Goal: Complete application form: Complete application form

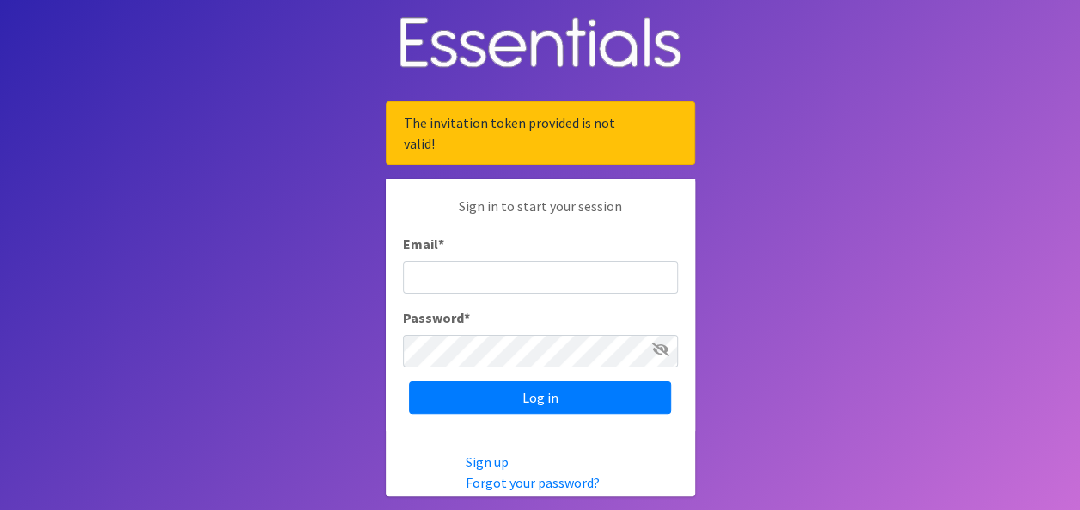
click at [421, 285] on input "Email *" at bounding box center [540, 277] width 275 height 33
type input "[EMAIL_ADDRESS][DOMAIN_NAME]"
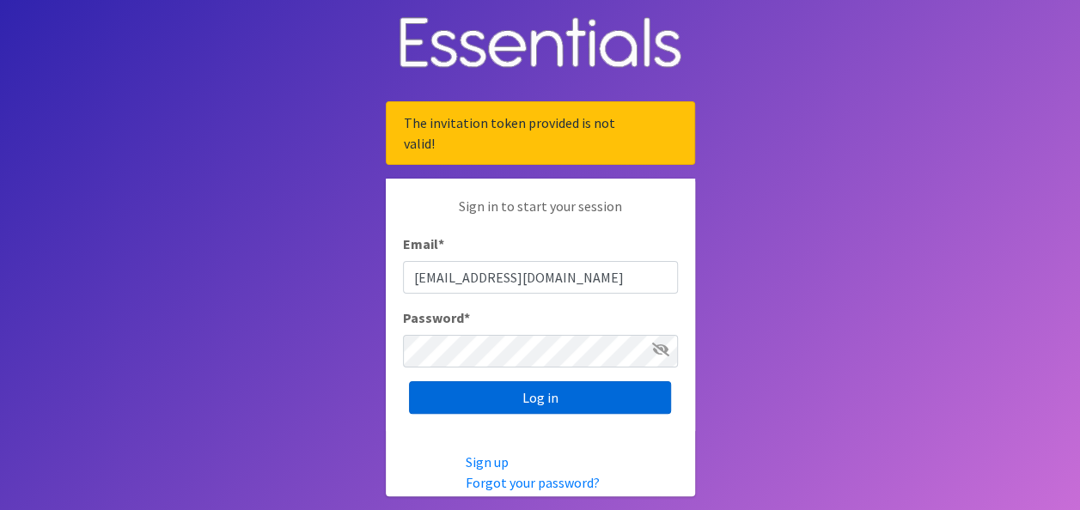
click at [554, 402] on input "Log in" at bounding box center [540, 397] width 262 height 33
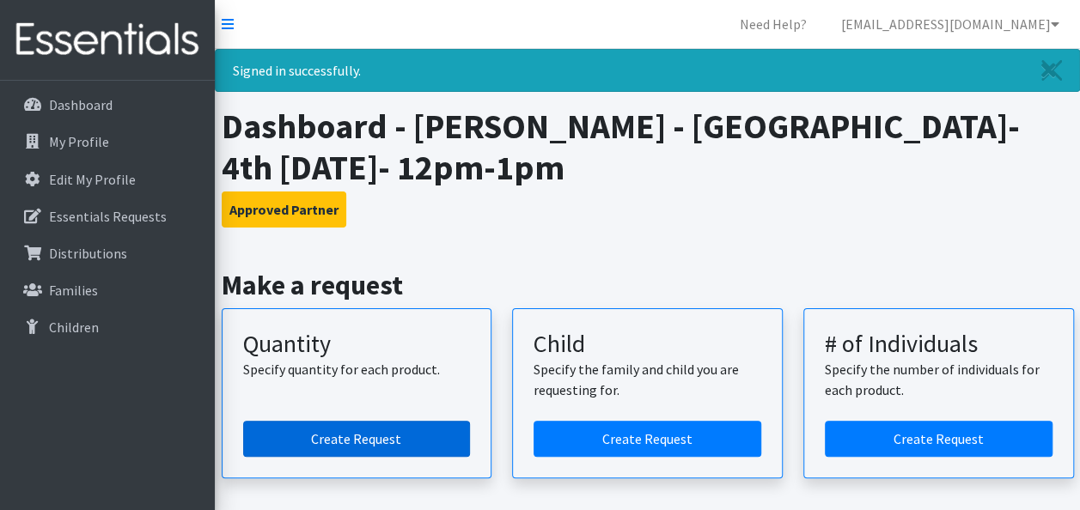
click at [347, 438] on link "Create Request" at bounding box center [357, 439] width 228 height 36
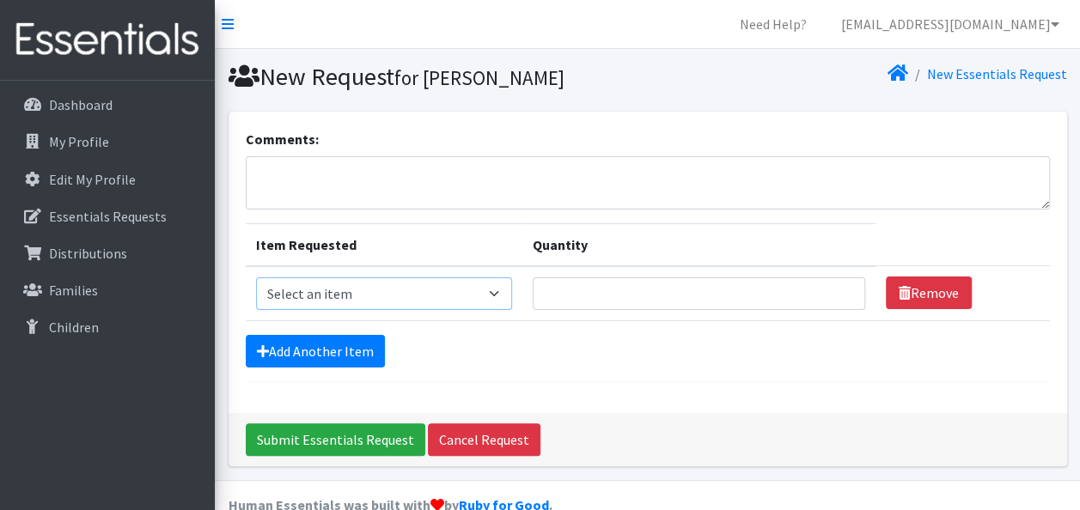
click at [499, 292] on select "Select an item Kids (Newborn) Kids (Size 1) Kids (Size 2) Kids (Size 3) Kids (S…" at bounding box center [384, 294] width 256 height 33
select select "3393"
click at [256, 278] on select "Select an item Kids (Newborn) Kids (Size 1) Kids (Size 2) Kids (Size 3) Kids (S…" at bounding box center [384, 294] width 256 height 33
type input "1"
click at [838, 296] on input "1" at bounding box center [699, 294] width 332 height 33
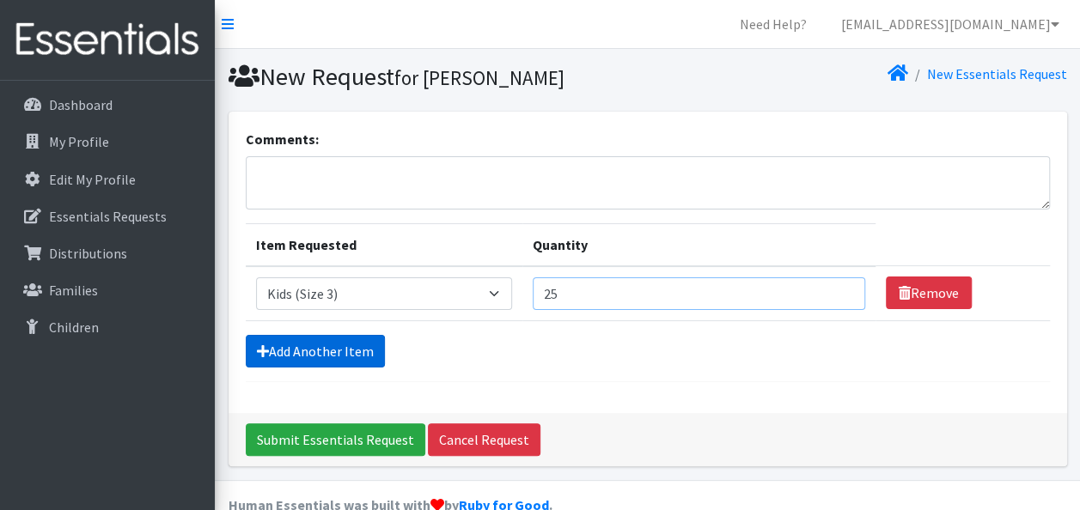
type input "25"
click at [261, 356] on link "Add Another Item" at bounding box center [315, 351] width 139 height 33
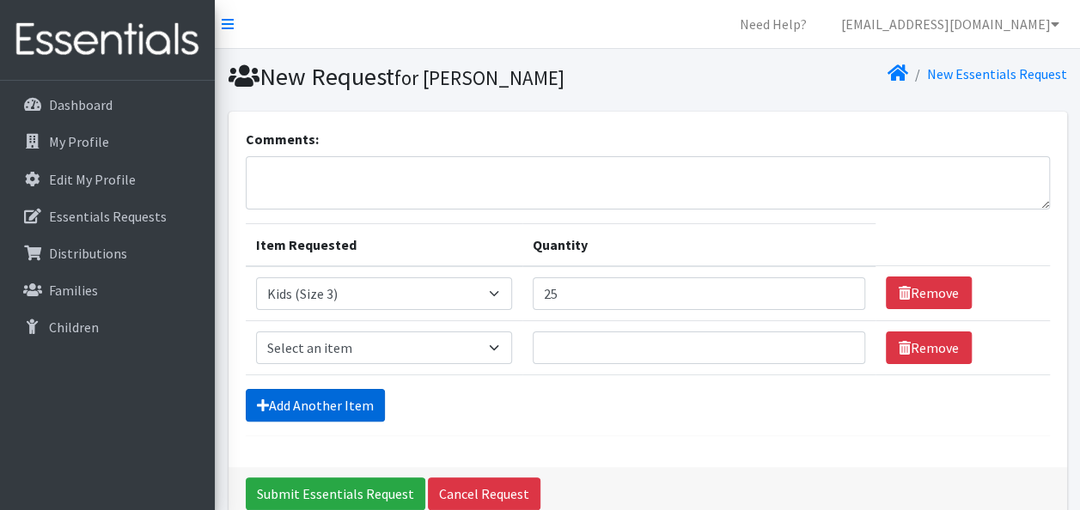
scroll to position [85, 0]
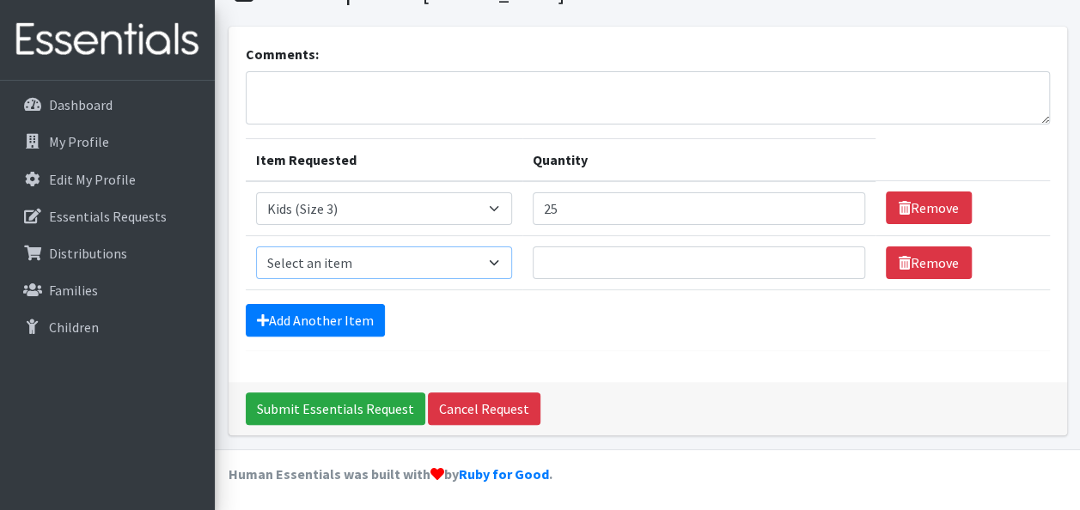
click at [497, 259] on select "Select an item Kids (Newborn) Kids (Size 1) Kids (Size 2) Kids (Size 3) Kids (S…" at bounding box center [384, 263] width 256 height 33
select select "3394"
click at [256, 247] on select "Select an item Kids (Newborn) Kids (Size 1) Kids (Size 2) Kids (Size 3) Kids (S…" at bounding box center [384, 263] width 256 height 33
click at [564, 256] on input "Quantity" at bounding box center [699, 263] width 332 height 33
type input "25"
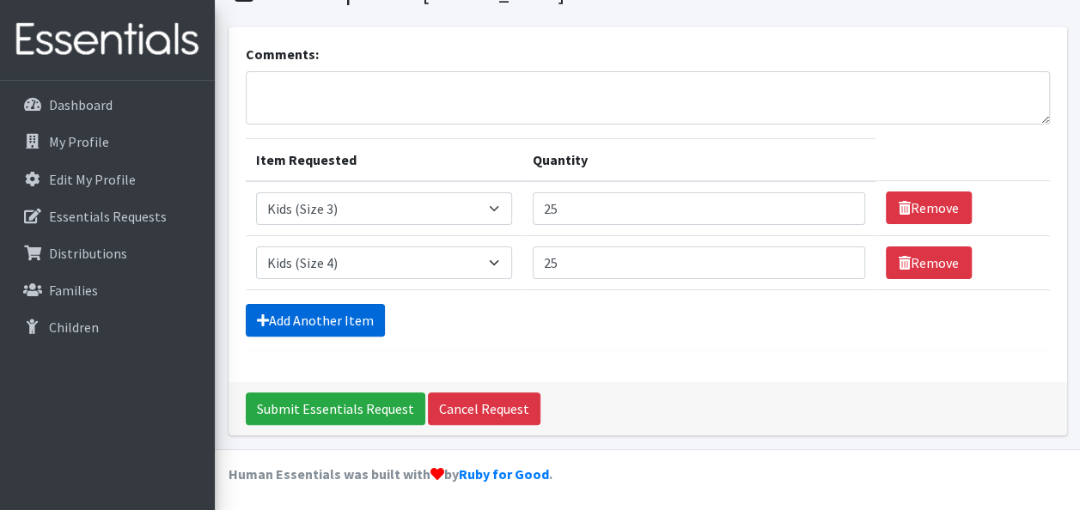
click at [285, 313] on link "Add Another Item" at bounding box center [315, 320] width 139 height 33
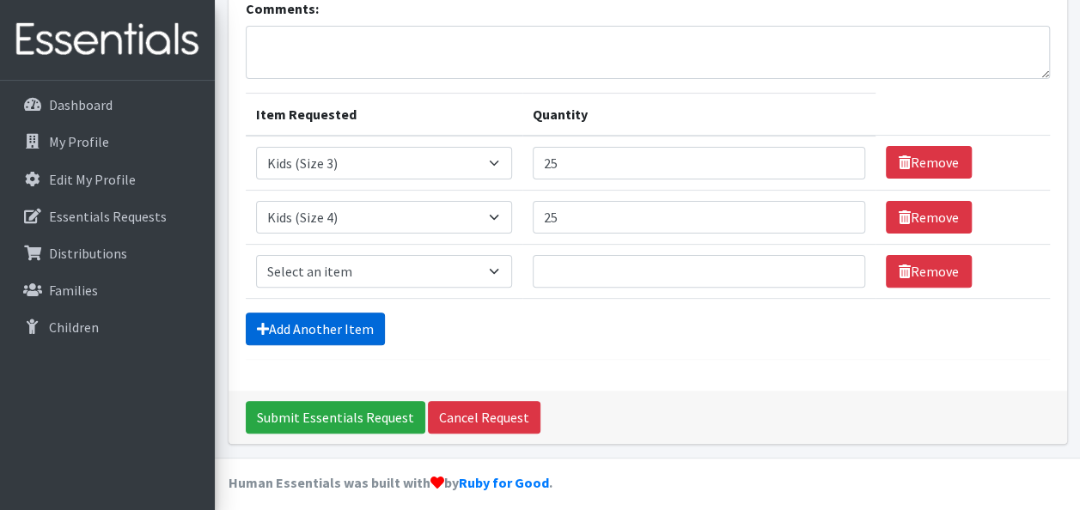
scroll to position [139, 0]
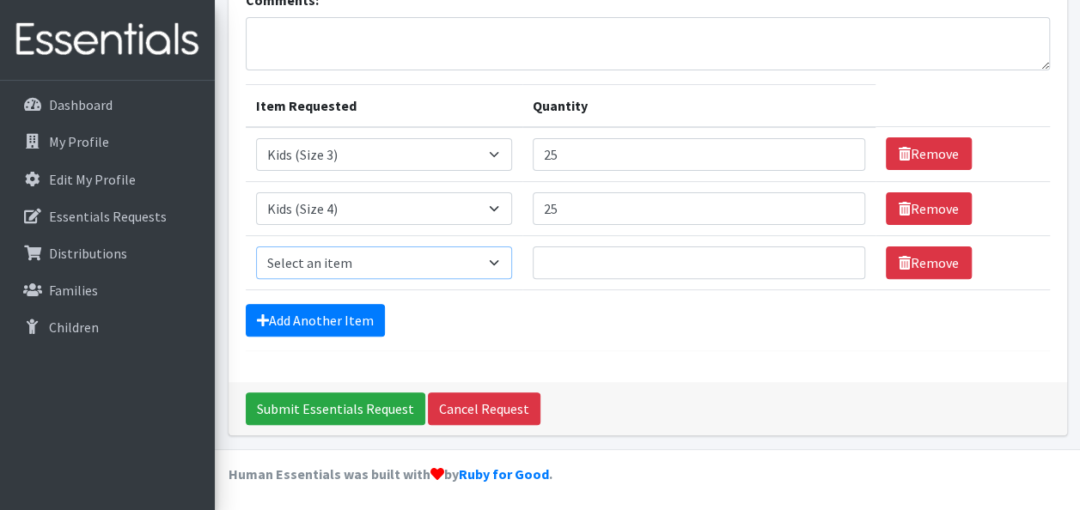
click at [491, 261] on select "Select an item Kids (Newborn) Kids (Size 1) Kids (Size 2) Kids (Size 3) Kids (S…" at bounding box center [384, 263] width 256 height 33
select select "3407"
click at [256, 247] on select "Select an item Kids (Newborn) Kids (Size 1) Kids (Size 2) Kids (Size 3) Kids (S…" at bounding box center [384, 263] width 256 height 33
click at [599, 262] on input "Quantity" at bounding box center [699, 263] width 332 height 33
type input "75"
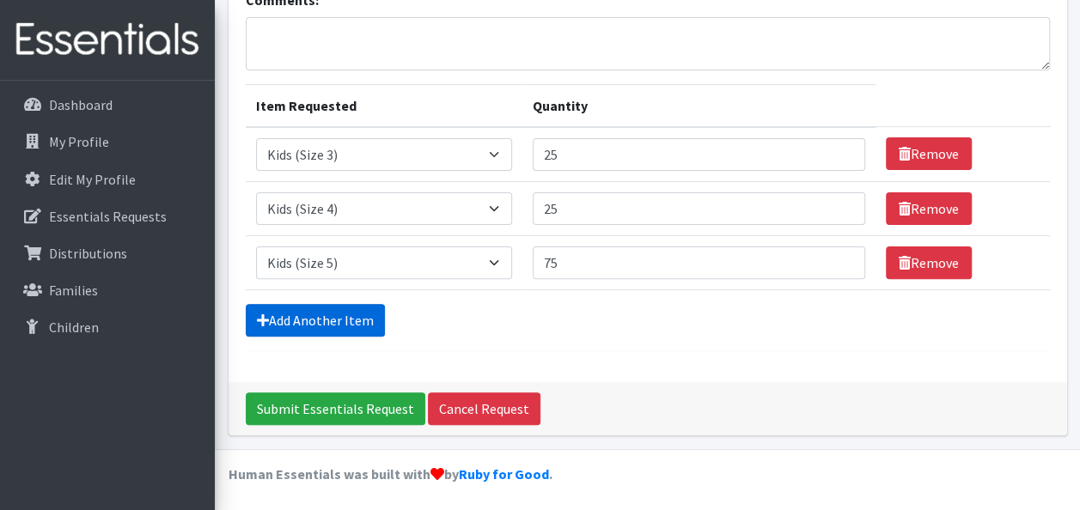
click at [335, 314] on link "Add Another Item" at bounding box center [315, 320] width 139 height 33
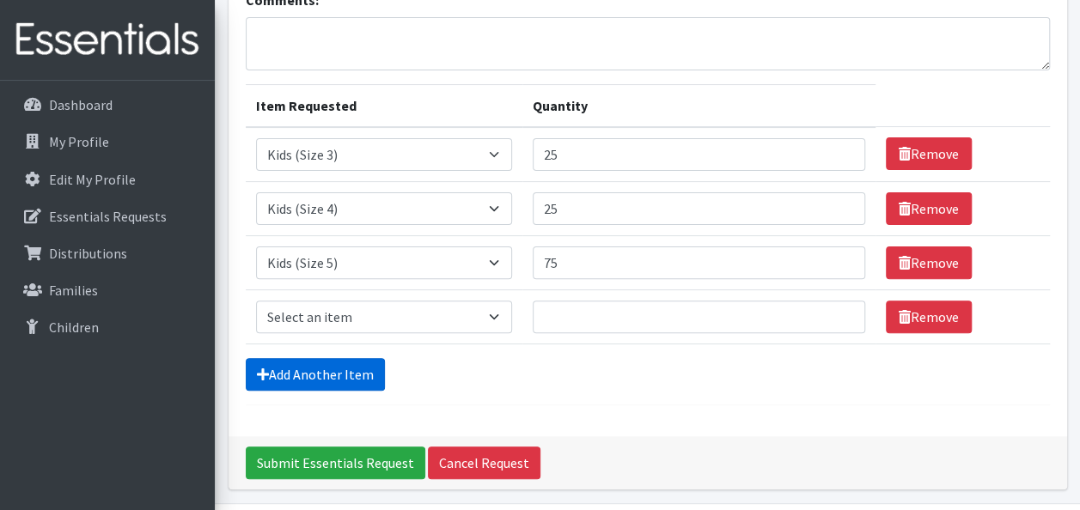
scroll to position [192, 0]
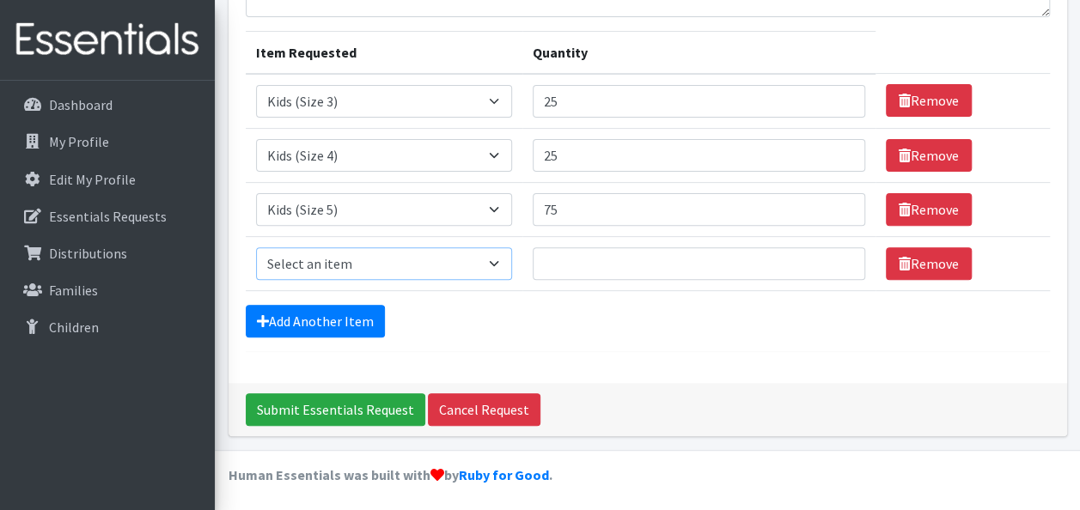
click at [372, 263] on select "Select an item Kids (Newborn) Kids (Size 1) Kids (Size 2) Kids (Size 3) Kids (S…" at bounding box center [384, 263] width 256 height 33
select select "3419"
click at [256, 247] on select "Select an item Kids (Newborn) Kids (Size 1) Kids (Size 2) Kids (Size 3) Kids (S…" at bounding box center [384, 263] width 256 height 33
drag, startPoint x: 562, startPoint y: 261, endPoint x: 550, endPoint y: 257, distance: 12.8
click at [563, 261] on input "Quantity" at bounding box center [699, 263] width 332 height 33
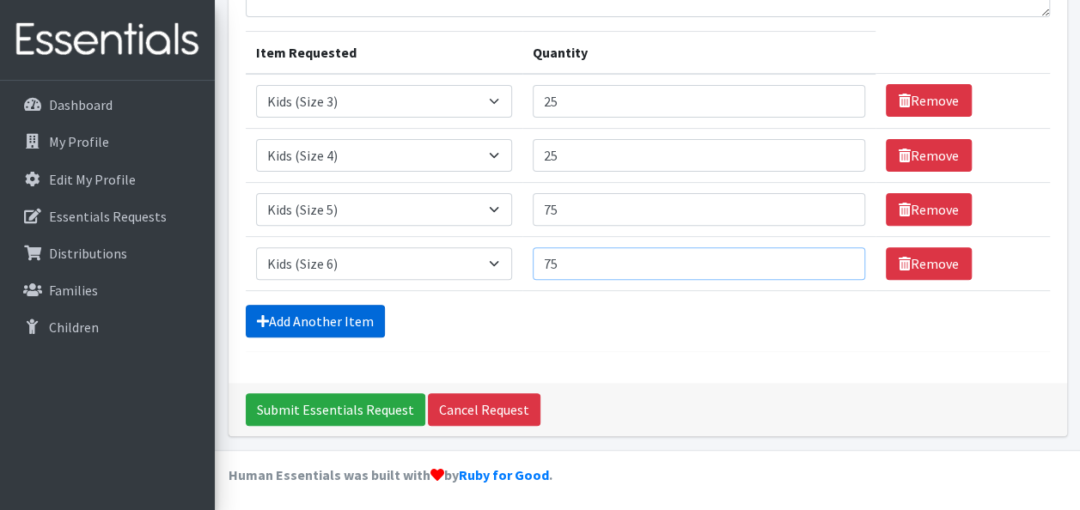
type input "75"
click at [329, 321] on link "Add Another Item" at bounding box center [315, 321] width 139 height 33
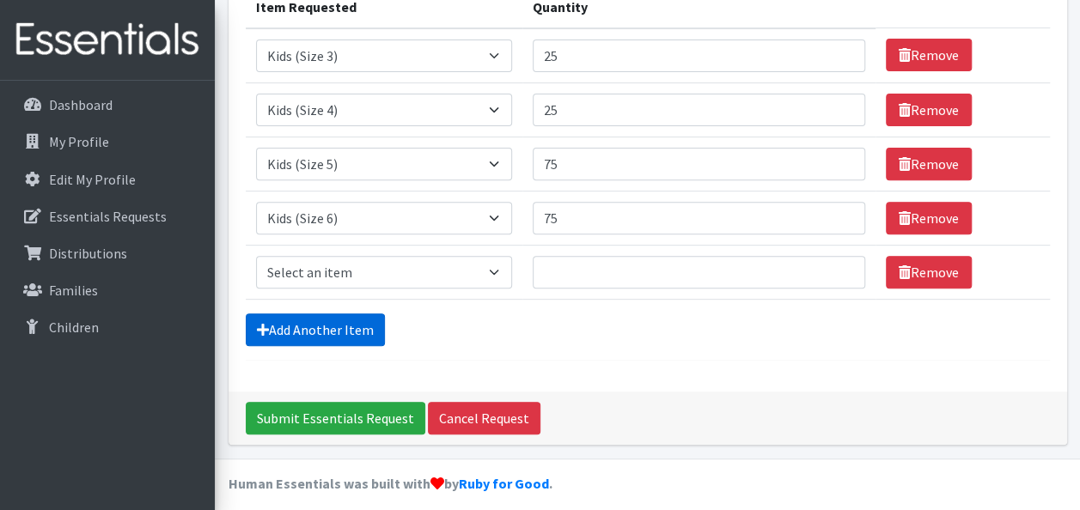
scroll to position [247, 0]
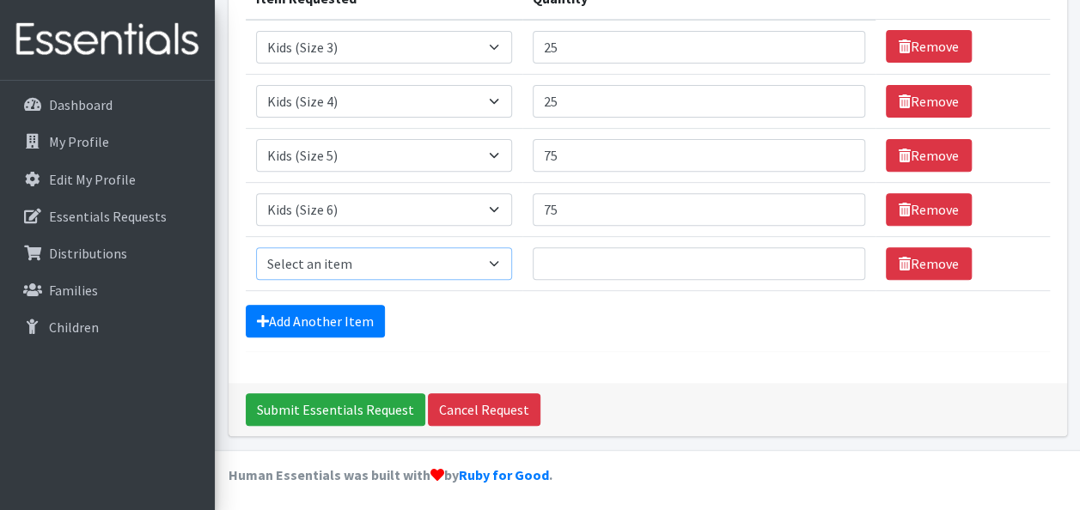
click at [490, 256] on select "Select an item Kids (Newborn) Kids (Size 1) Kids (Size 2) Kids (Size 3) Kids (S…" at bounding box center [384, 263] width 256 height 33
select select "3418"
click at [256, 247] on select "Select an item Kids (Newborn) Kids (Size 1) Kids (Size 2) Kids (Size 3) Kids (S…" at bounding box center [384, 263] width 256 height 33
click at [567, 265] on input "Quantity" at bounding box center [699, 263] width 332 height 33
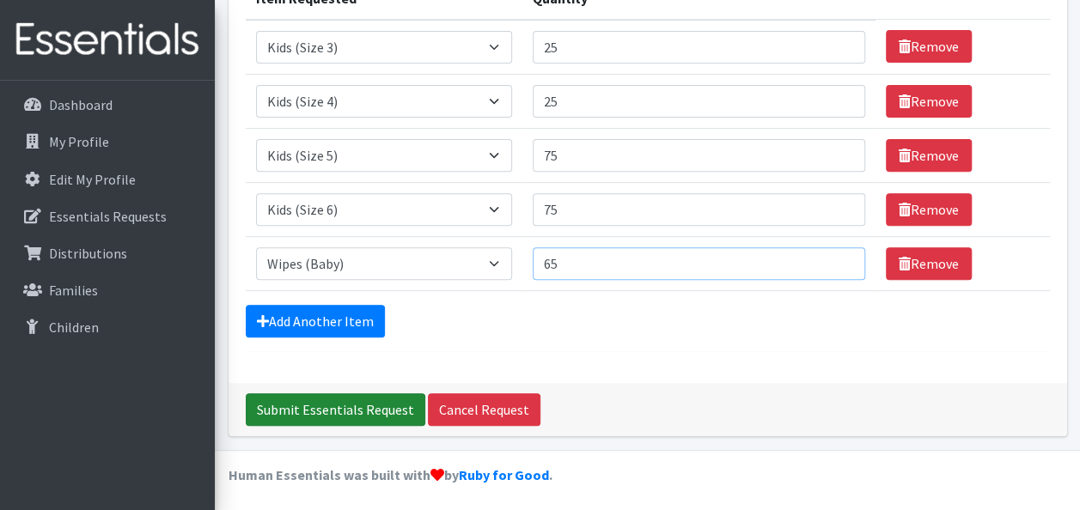
type input "65"
click at [325, 401] on input "Submit Essentials Request" at bounding box center [336, 409] width 180 height 33
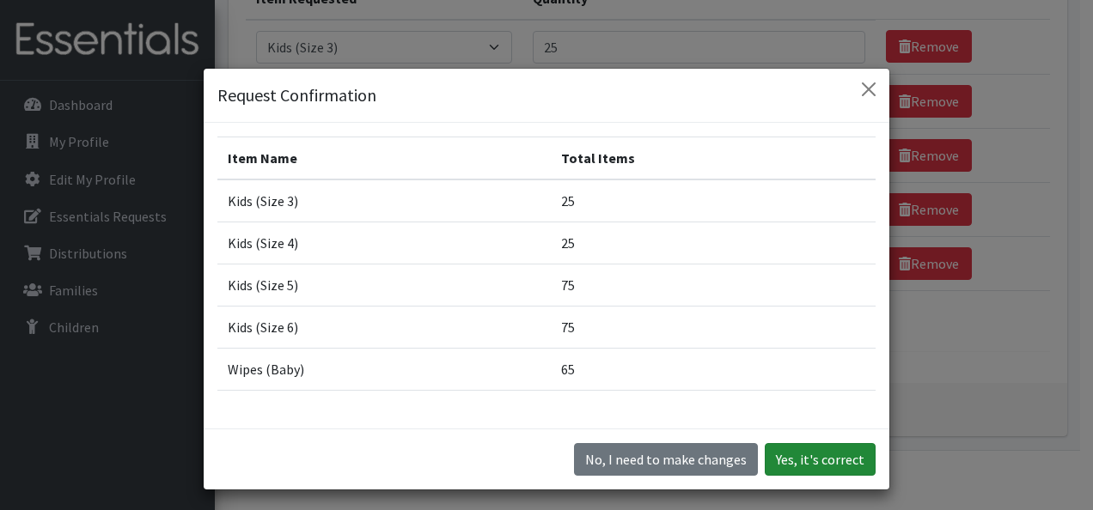
click at [830, 454] on button "Yes, it's correct" at bounding box center [820, 459] width 111 height 33
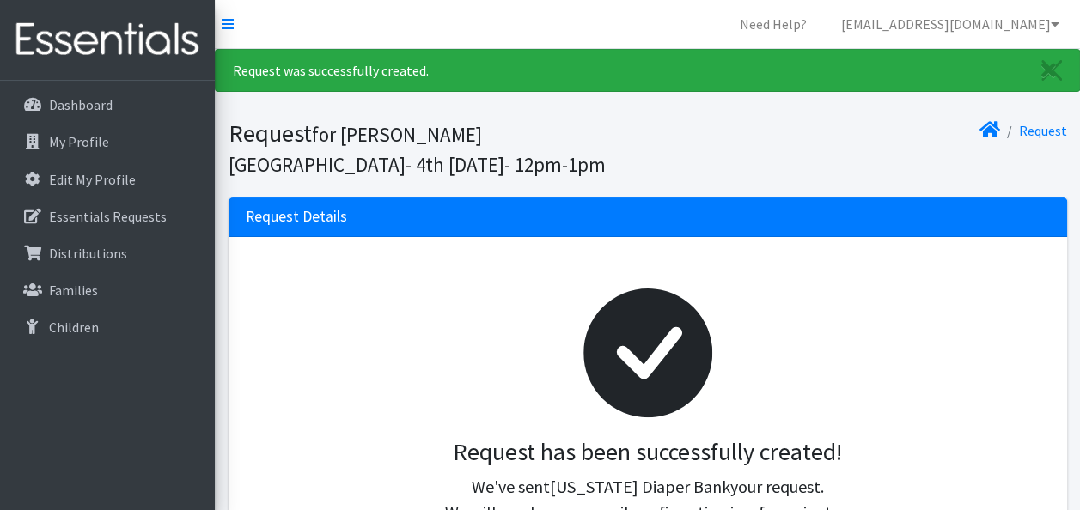
click at [644, 27] on nav "Need Help? [EMAIL_ADDRESS][DOMAIN_NAME] Organization Settings My Co-Workers My …" at bounding box center [647, 24] width 865 height 49
click at [619, 14] on nav "Need Help? [EMAIL_ADDRESS][DOMAIN_NAME] Organization Settings My Co-Workers My …" at bounding box center [647, 24] width 865 height 49
click at [416, 13] on nav "Need Help? [EMAIL_ADDRESS][DOMAIN_NAME] Organization Settings My Co-Workers My …" at bounding box center [647, 24] width 865 height 49
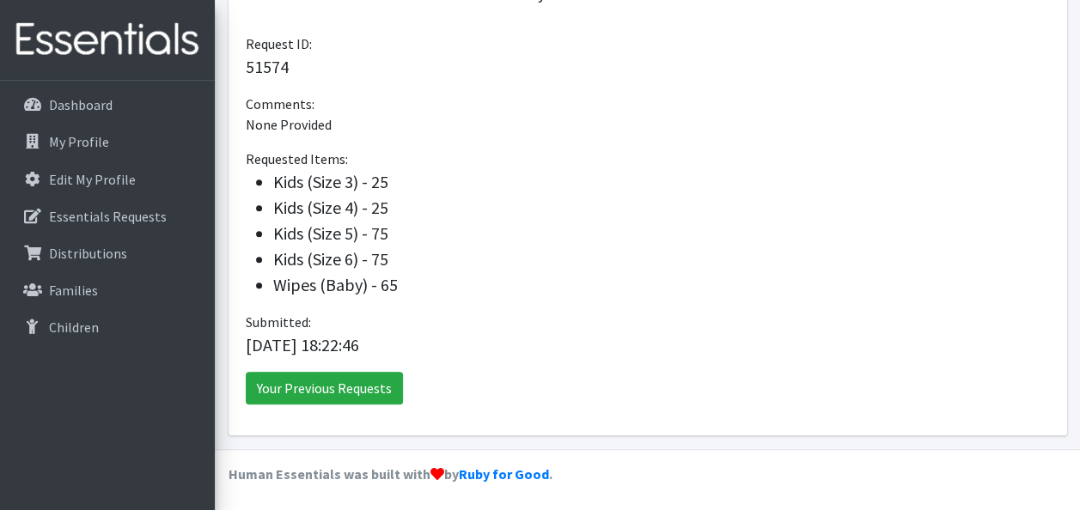
scroll to position [522, 0]
